Goal: Task Accomplishment & Management: Use online tool/utility

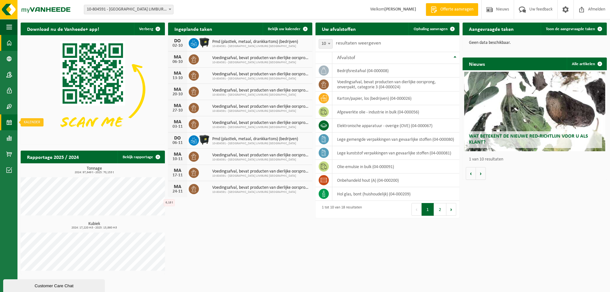
click at [6, 118] on span at bounding box center [9, 122] width 6 height 16
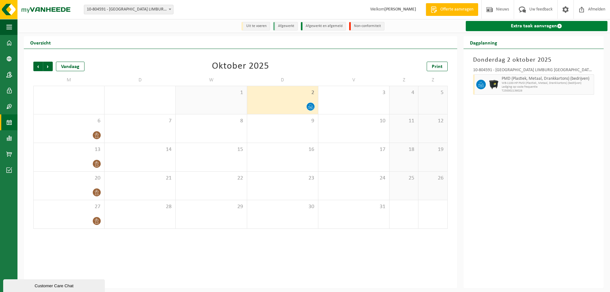
click at [539, 27] on link "Extra taak aanvragen" at bounding box center [537, 26] width 142 height 10
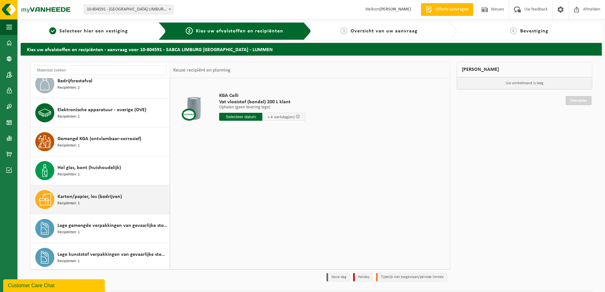
click at [105, 205] on div "Karton/papier, los (bedrijven) Recipiënten: 1" at bounding box center [112, 199] width 111 height 19
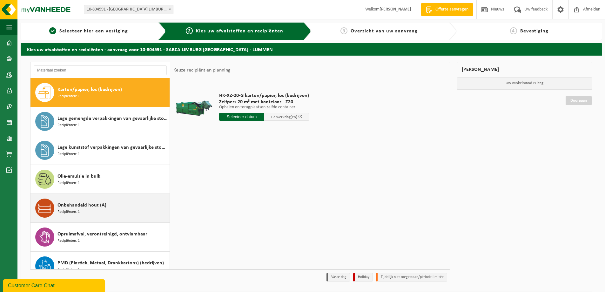
click at [111, 205] on div "Onbehandeld hout (A) Recipiënten: 1" at bounding box center [112, 207] width 111 height 19
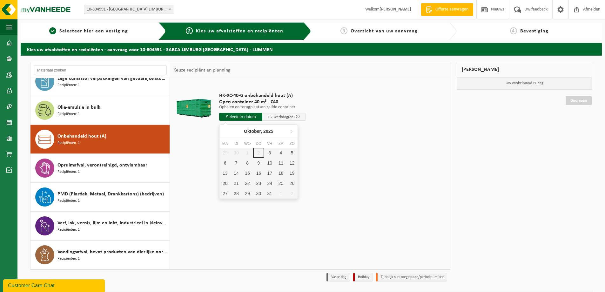
click at [232, 116] on input "text" at bounding box center [240, 117] width 43 height 8
click at [223, 162] on div "6" at bounding box center [224, 163] width 11 height 10
type input "Van 2025-10-06"
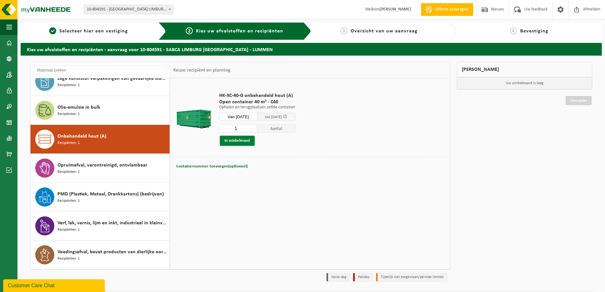
click at [238, 142] on button "In winkelmand" at bounding box center [237, 141] width 35 height 10
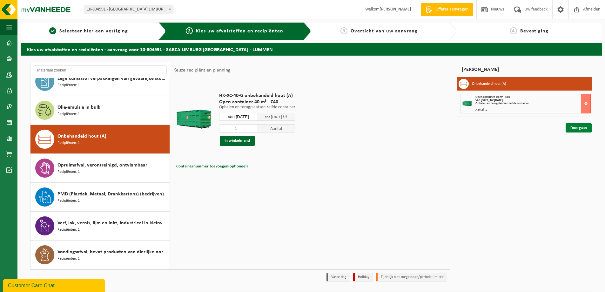
click at [583, 129] on link "Doorgaan" at bounding box center [579, 127] width 26 height 9
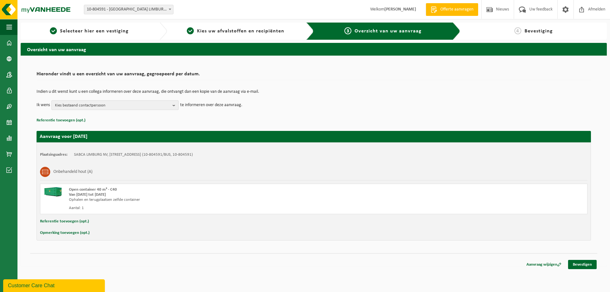
click at [107, 101] on span "Kies bestaand contactpersoon" at bounding box center [112, 106] width 115 height 10
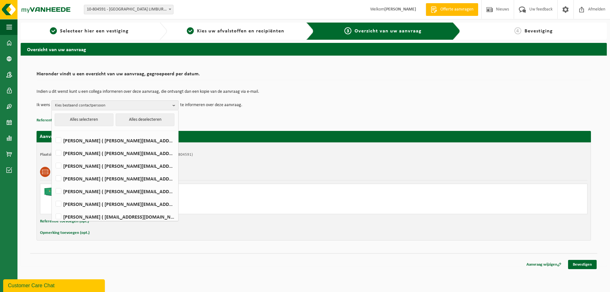
click at [270, 164] on div "Onbehandeld hout (A)" at bounding box center [313, 172] width 547 height 17
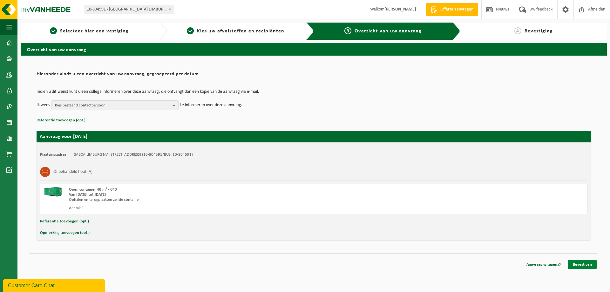
click at [585, 262] on link "Bevestigen" at bounding box center [582, 264] width 29 height 9
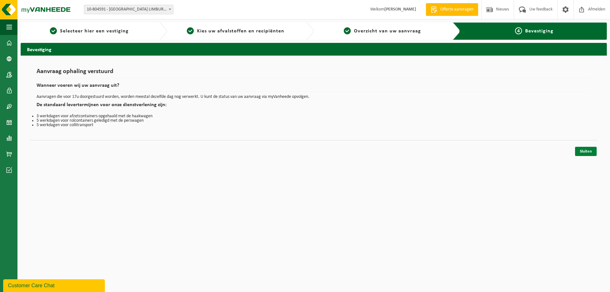
click at [584, 150] on link "Sluiten" at bounding box center [586, 151] width 22 height 9
